Goal: Information Seeking & Learning: Find specific page/section

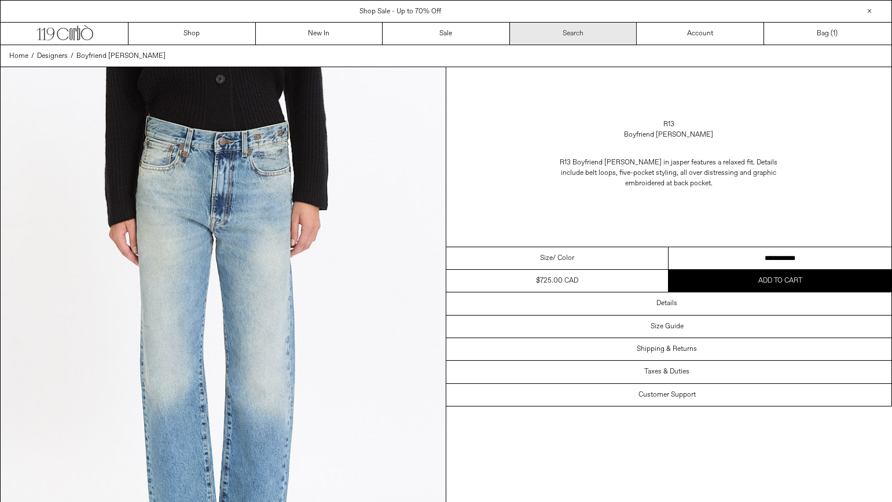
click at [522, 35] on link "Search" at bounding box center [573, 34] width 127 height 22
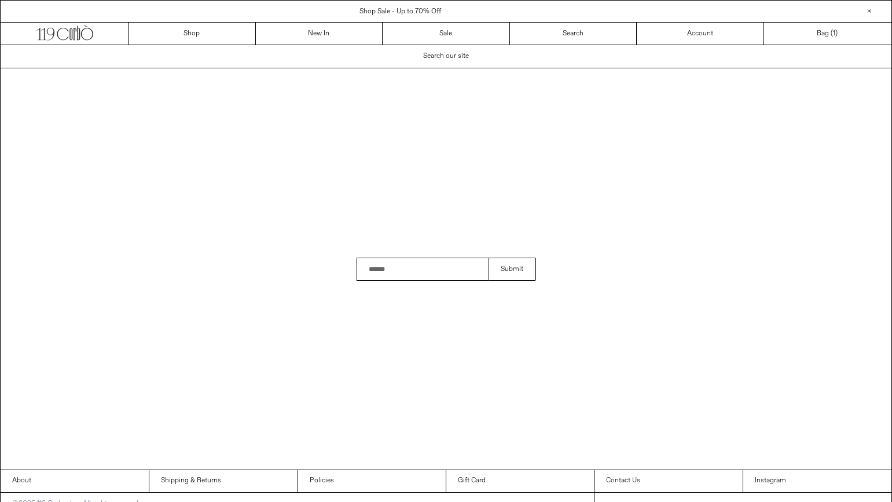
click at [421, 266] on input "Search" at bounding box center [422, 268] width 132 height 23
type input "*********"
click at [488, 257] on button "Submit" at bounding box center [511, 268] width 47 height 23
